Goal: Task Accomplishment & Management: Use online tool/utility

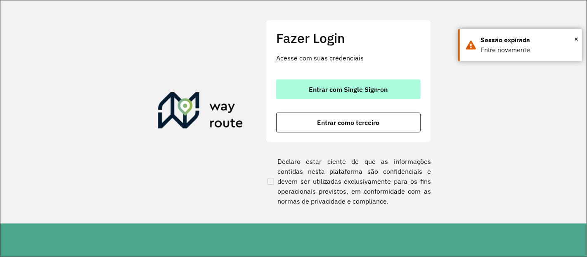
click at [386, 86] on span "Entrar com Single Sign-on" at bounding box center [348, 89] width 79 height 7
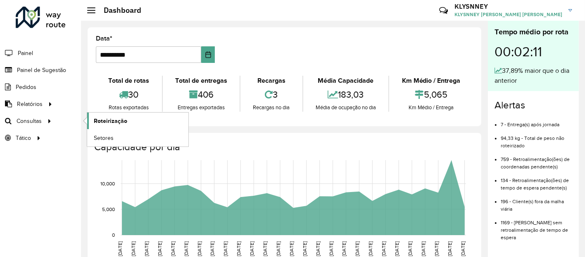
click at [104, 119] on span "Roteirização" at bounding box center [110, 120] width 33 height 9
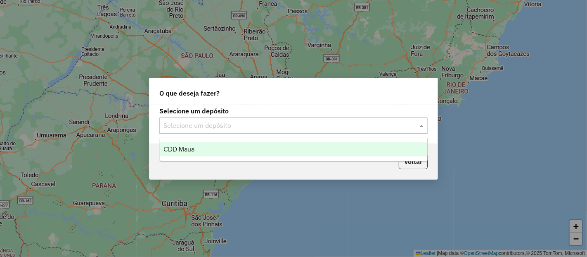
click at [241, 131] on div "Selecione um depósito" at bounding box center [293, 125] width 269 height 17
click at [211, 150] on div "CDD Maua" at bounding box center [293, 149] width 267 height 14
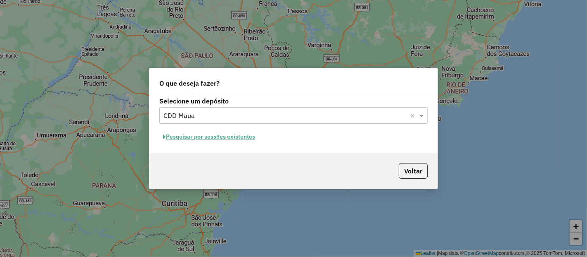
click at [234, 140] on button "Pesquisar por sessões existentes" at bounding box center [209, 136] width 100 height 13
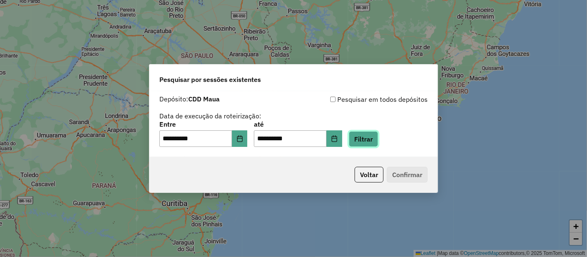
click at [373, 141] on button "Filtrar" at bounding box center [363, 139] width 29 height 16
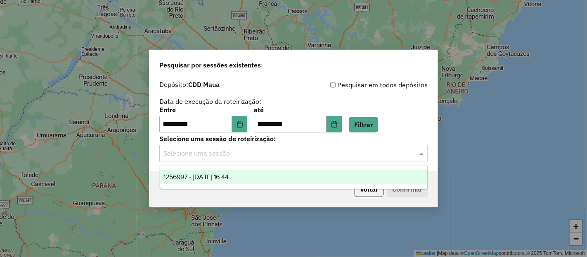
click at [284, 147] on div "Selecione uma sessão" at bounding box center [293, 153] width 269 height 17
click at [212, 178] on span "1256997 - 01/09/2025 16:44" at bounding box center [197, 176] width 66 height 7
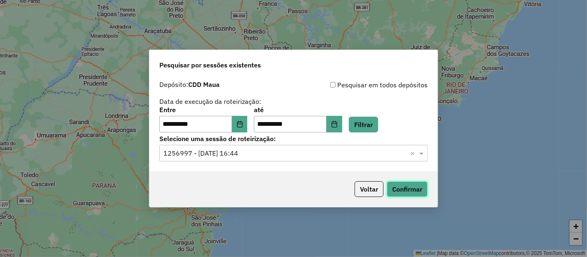
click at [398, 190] on button "Confirmar" at bounding box center [407, 189] width 41 height 16
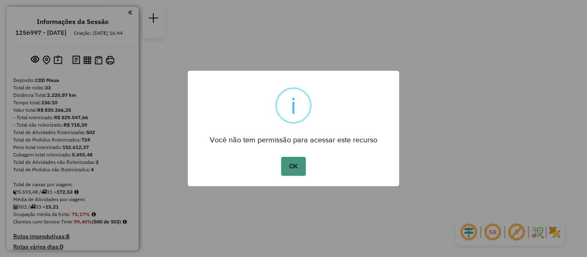
click at [294, 167] on button "OK" at bounding box center [293, 166] width 24 height 19
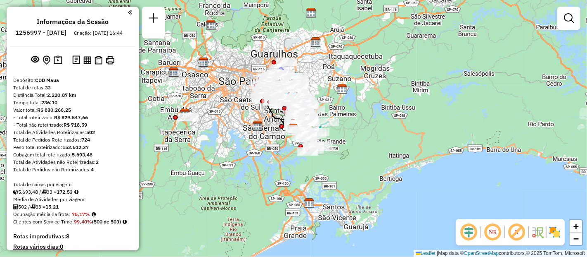
scroll to position [1715, 0]
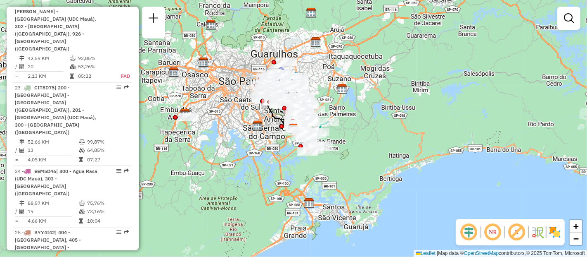
select select "**********"
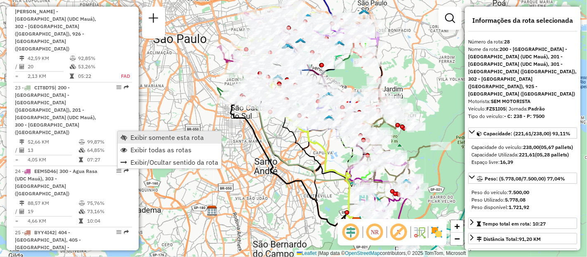
click at [128, 133] on link "Exibir somente esta rota" at bounding box center [170, 137] width 104 height 12
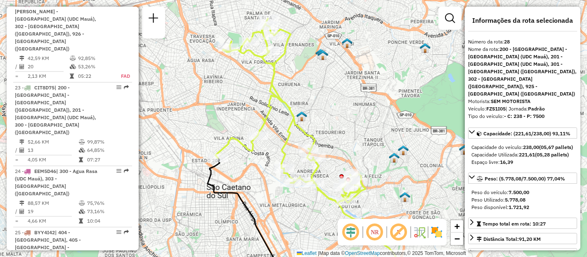
drag, startPoint x: 342, startPoint y: 101, endPoint x: 352, endPoint y: 128, distance: 28.9
click at [352, 128] on div "Janela de atendimento Grade de atendimento Capacidade Transportadoras Veículos …" at bounding box center [293, 128] width 587 height 257
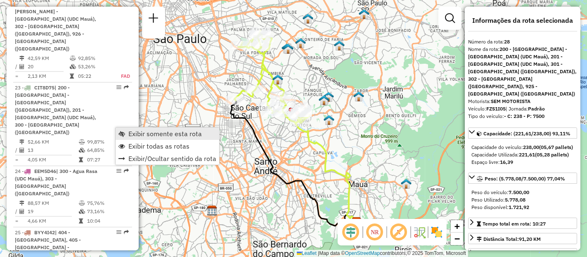
click at [139, 134] on span "Exibir somente esta rota" at bounding box center [165, 133] width 74 height 7
click at [131, 150] on span "Exibir todas as rotas" at bounding box center [160, 148] width 61 height 7
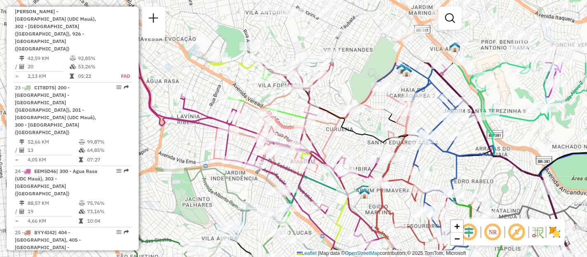
drag, startPoint x: 371, startPoint y: 115, endPoint x: 404, endPoint y: 203, distance: 93.8
click at [404, 203] on div "Janela de atendimento Grade de atendimento Capacidade Transportadoras Veículos …" at bounding box center [293, 128] width 587 height 257
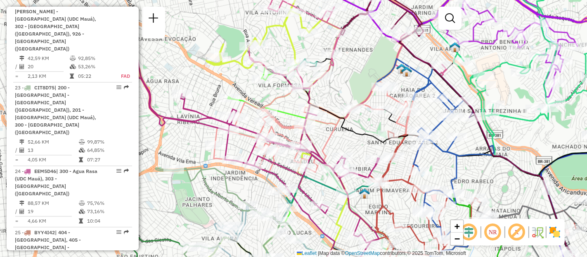
click at [473, 232] on em at bounding box center [469, 232] width 20 height 20
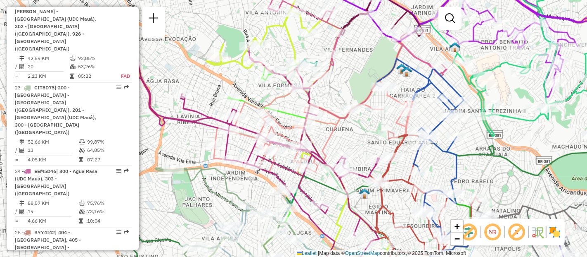
click at [473, 232] on em at bounding box center [469, 232] width 20 height 20
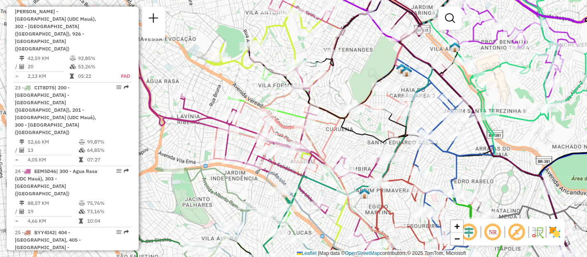
click at [492, 230] on em at bounding box center [493, 232] width 20 height 20
click at [515, 231] on em at bounding box center [517, 232] width 20 height 20
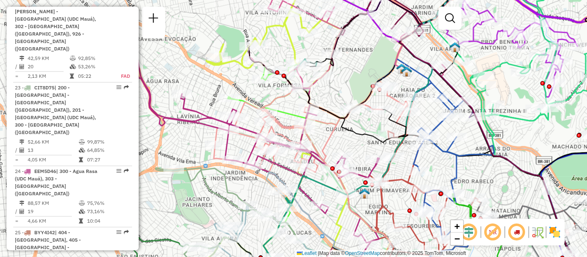
click at [515, 231] on em at bounding box center [517, 232] width 20 height 20
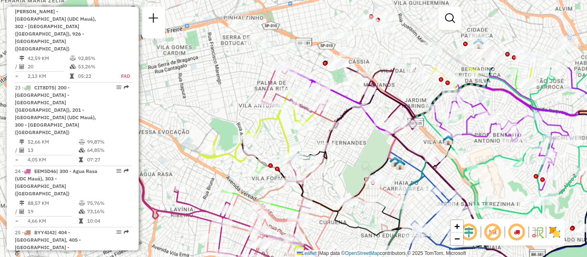
drag, startPoint x: 351, startPoint y: 66, endPoint x: 344, endPoint y: 159, distance: 93.2
click at [344, 159] on div "Janela de atendimento Grade de atendimento Capacidade Transportadoras Veículos …" at bounding box center [293, 128] width 587 height 257
